Goal: Task Accomplishment & Management: Use online tool/utility

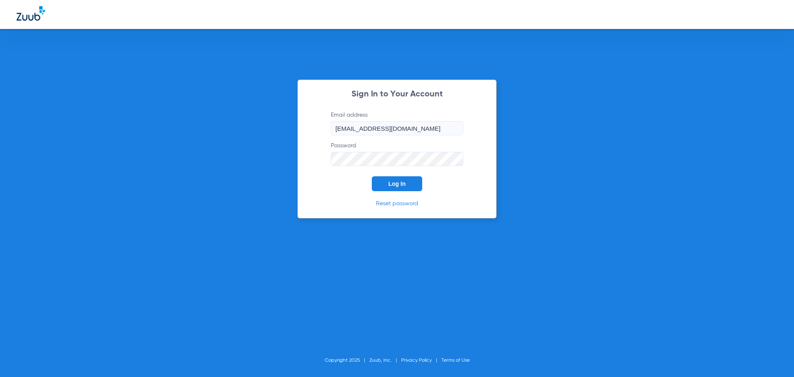
click at [390, 183] on span "Log In" at bounding box center [396, 183] width 17 height 7
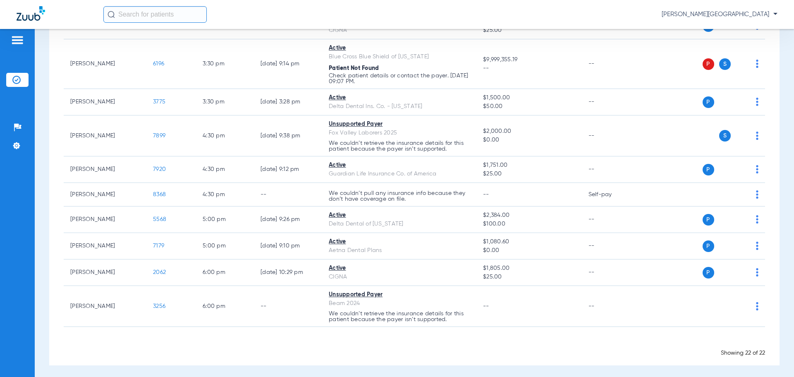
scroll to position [436, 0]
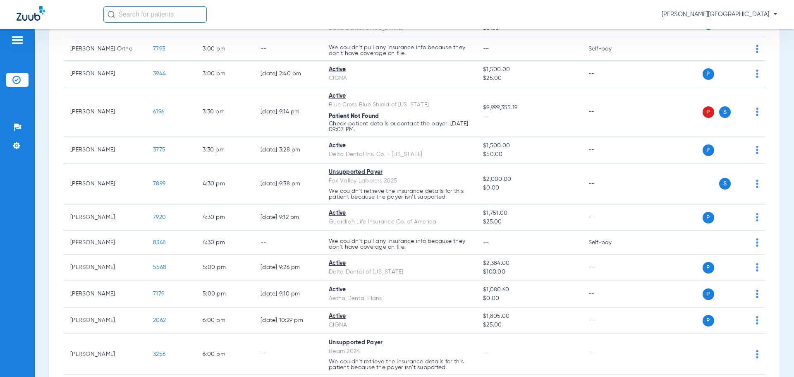
scroll to position [439, 0]
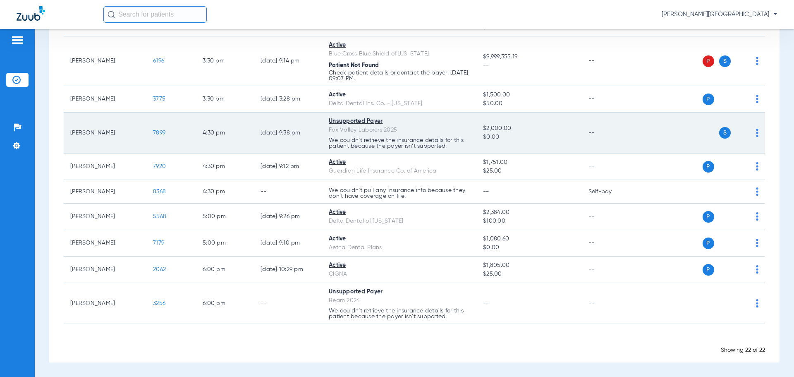
click at [160, 130] on span "7899" at bounding box center [159, 133] width 12 height 6
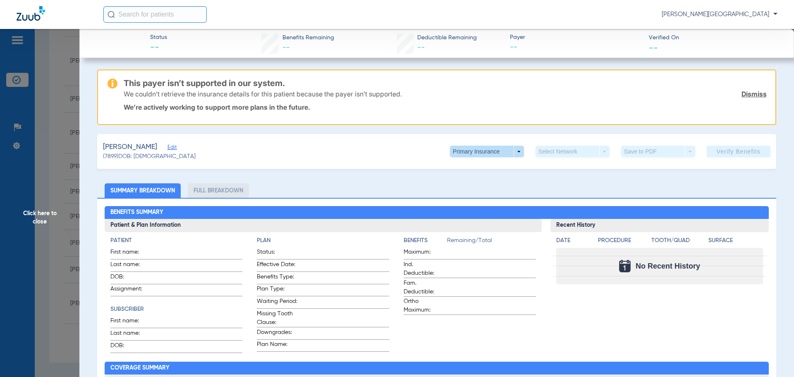
click at [490, 151] on span at bounding box center [487, 151] width 20 height 20
click at [478, 187] on span "Secondary Insurance" at bounding box center [478, 185] width 55 height 6
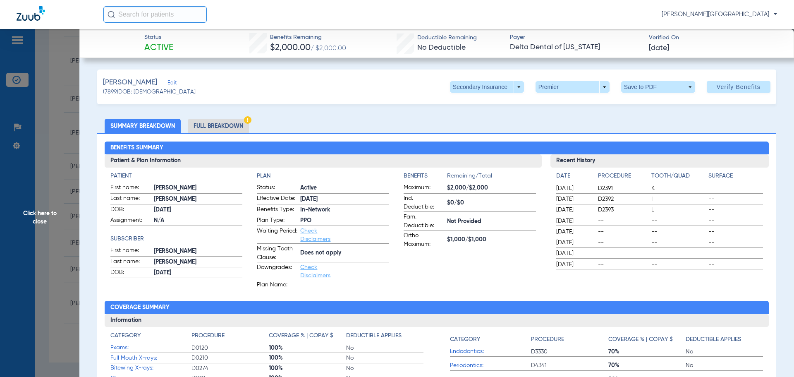
click at [24, 150] on span "Click here to close" at bounding box center [39, 217] width 79 height 377
